Goal: Information Seeking & Learning: Find specific fact

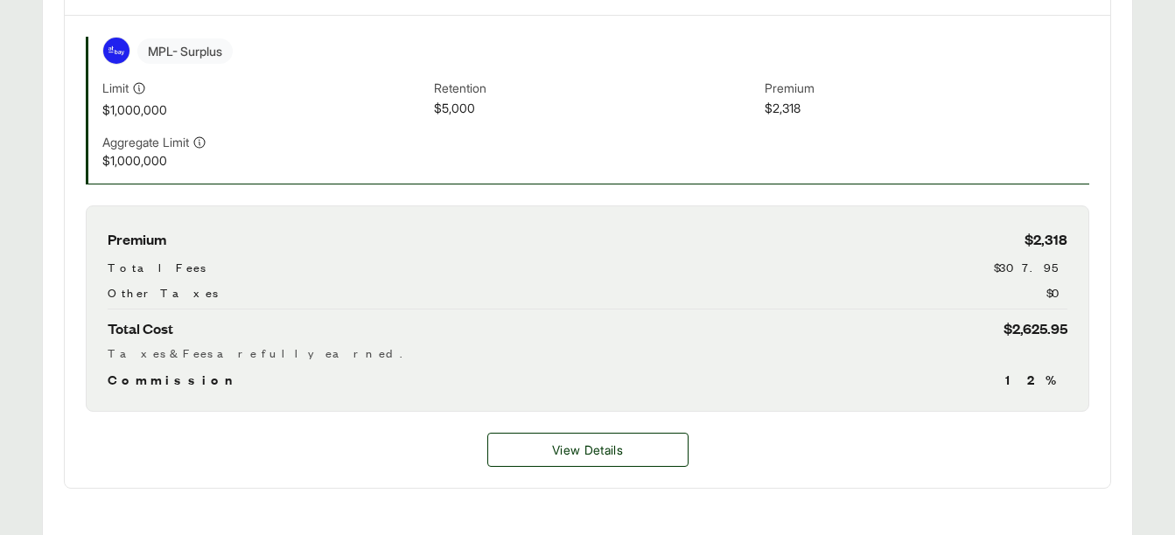
scroll to position [635, 0]
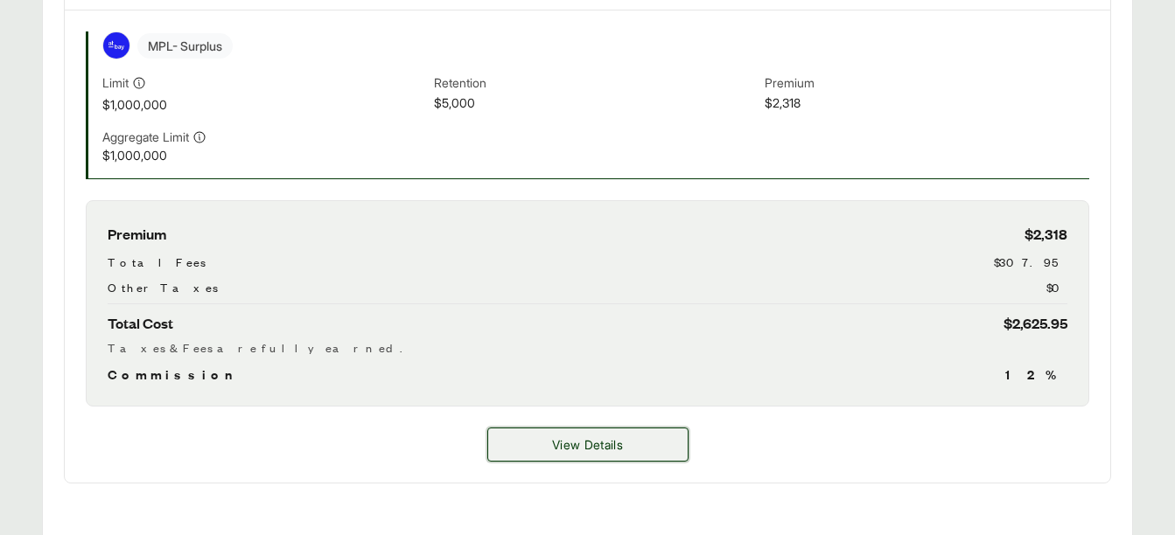
click at [614, 428] on button "View Details" at bounding box center [587, 445] width 201 height 34
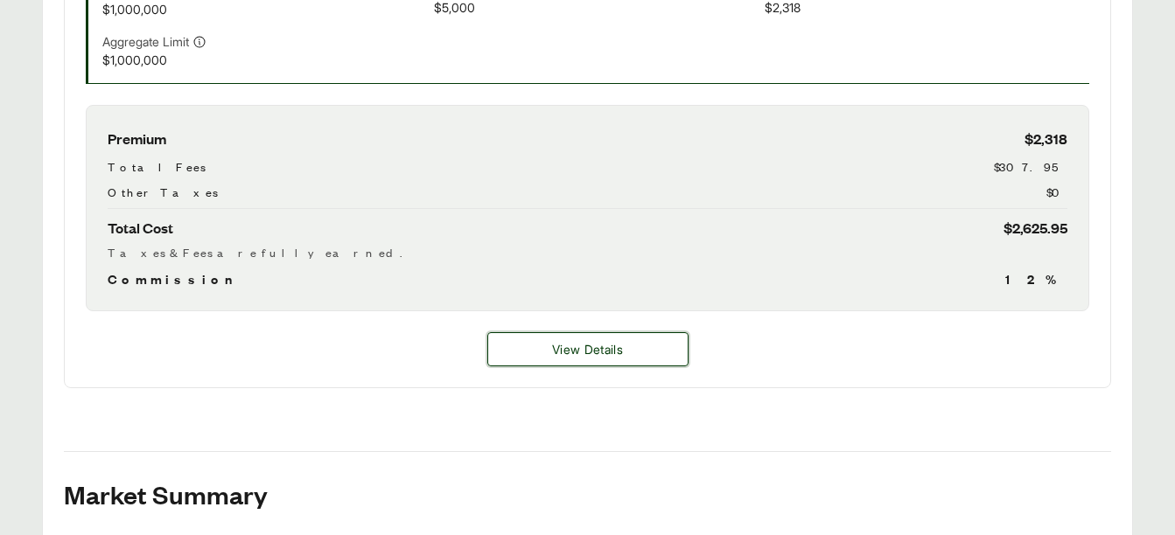
scroll to position [730, 0]
click at [606, 341] on span "View Details" at bounding box center [587, 350] width 71 height 18
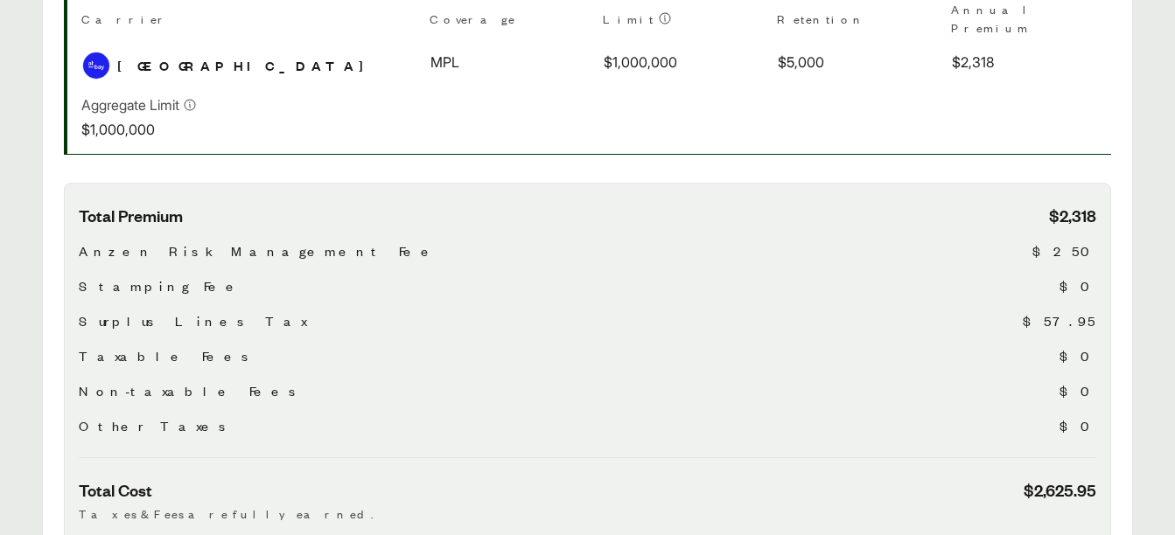
scroll to position [546, 0]
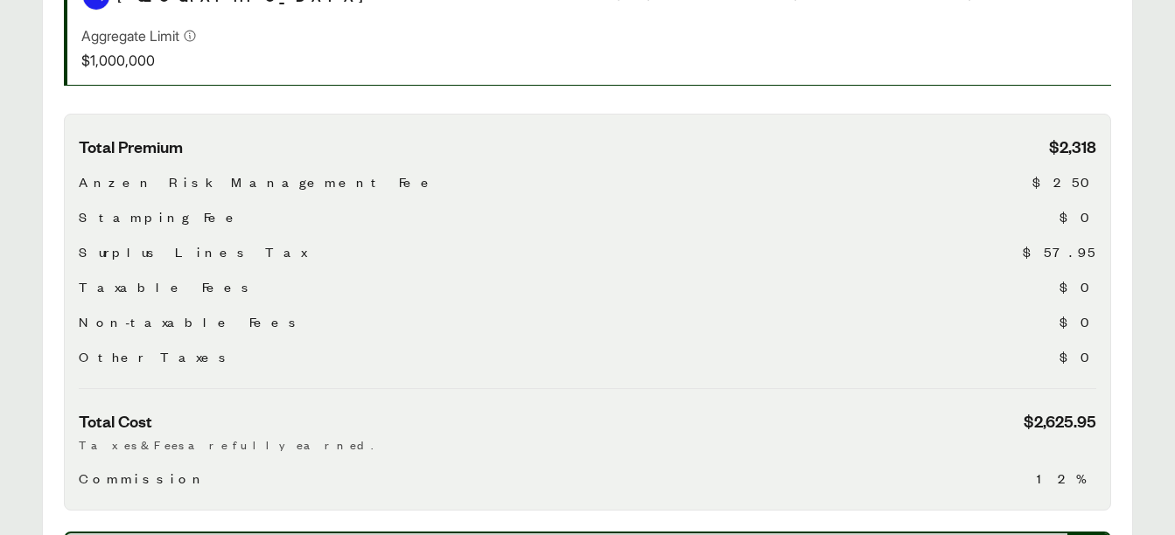
click at [141, 241] on span "Surplus Lines Tax" at bounding box center [192, 251] width 227 height 21
copy span "Surplus Lines Tax"
click at [1079, 241] on span "$57.95" at bounding box center [1059, 251] width 73 height 21
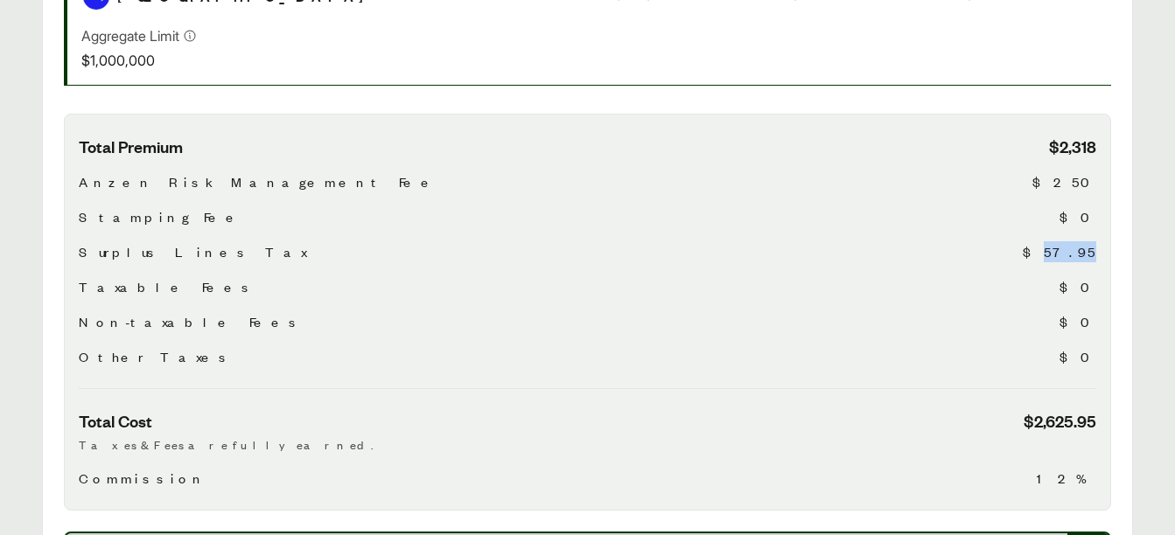
click at [1079, 241] on span "$57.95" at bounding box center [1059, 251] width 73 height 21
copy span "$57.95"
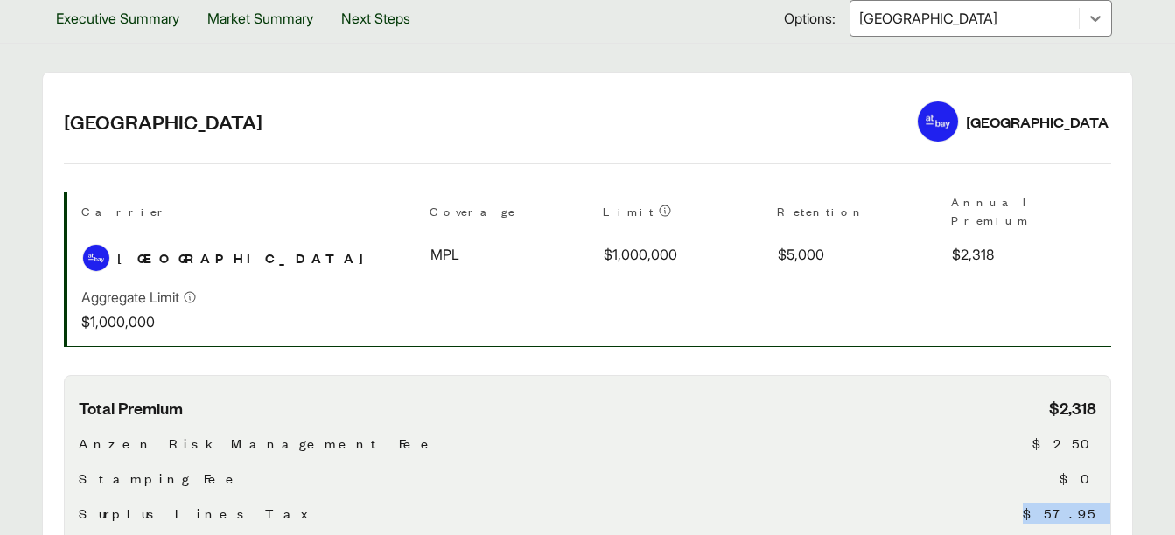
scroll to position [269, 0]
